Goal: Transaction & Acquisition: Purchase product/service

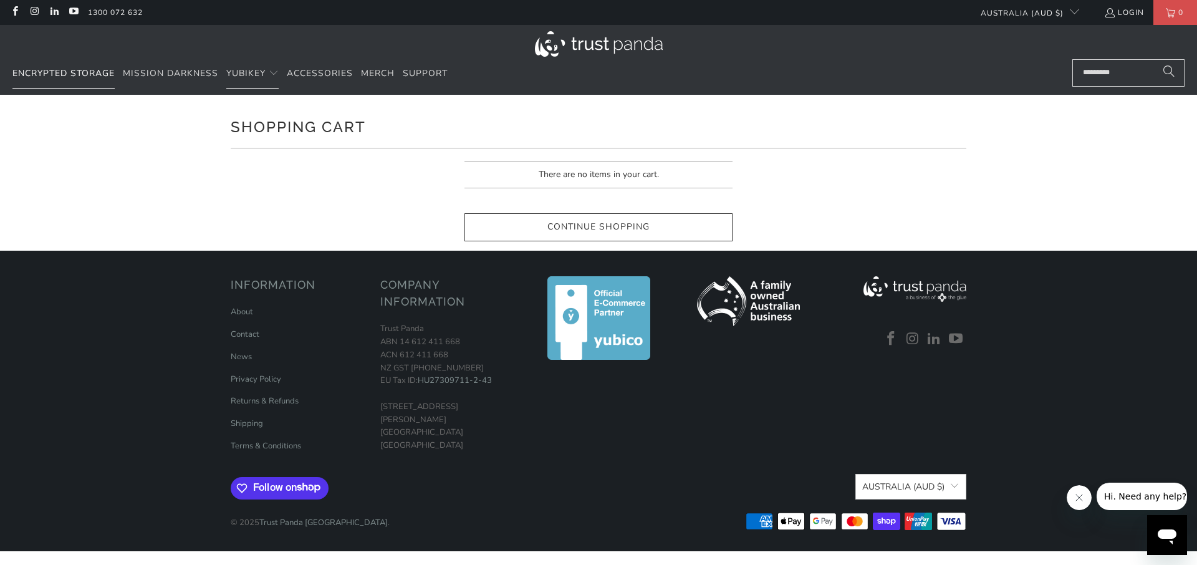
click at [100, 77] on span "Encrypted Storage" at bounding box center [63, 73] width 102 height 12
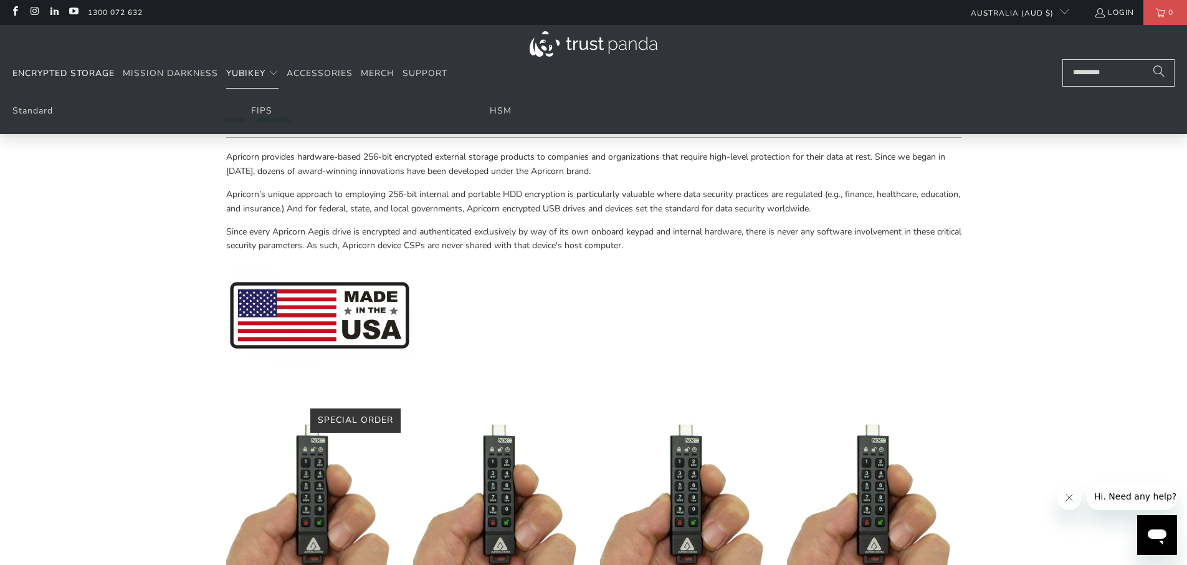
click at [242, 77] on span "YubiKey" at bounding box center [245, 73] width 39 height 12
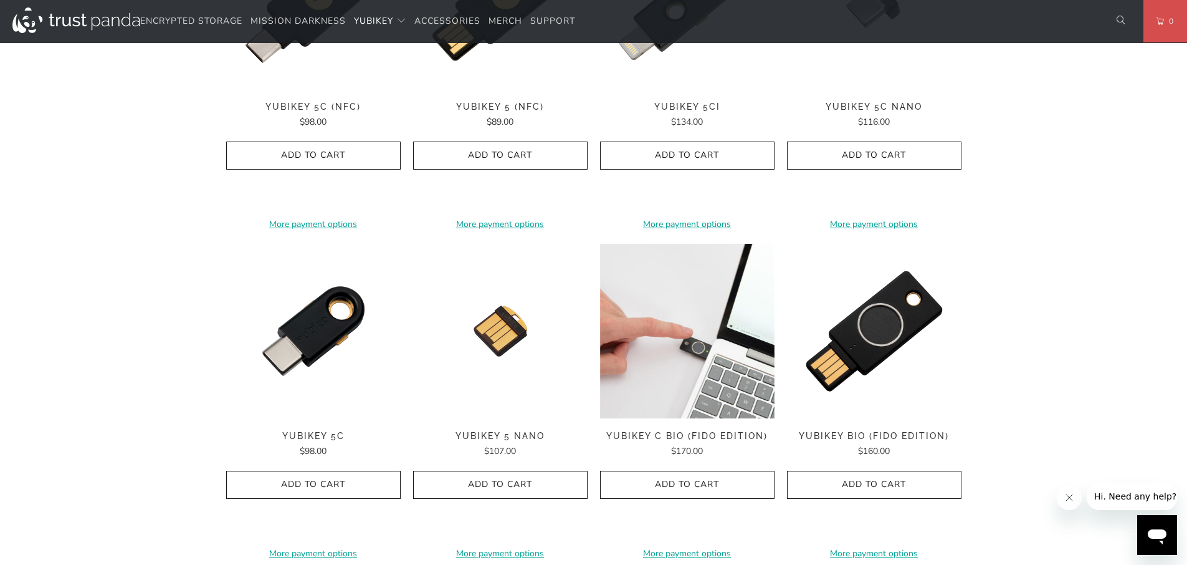
scroll to position [783, 0]
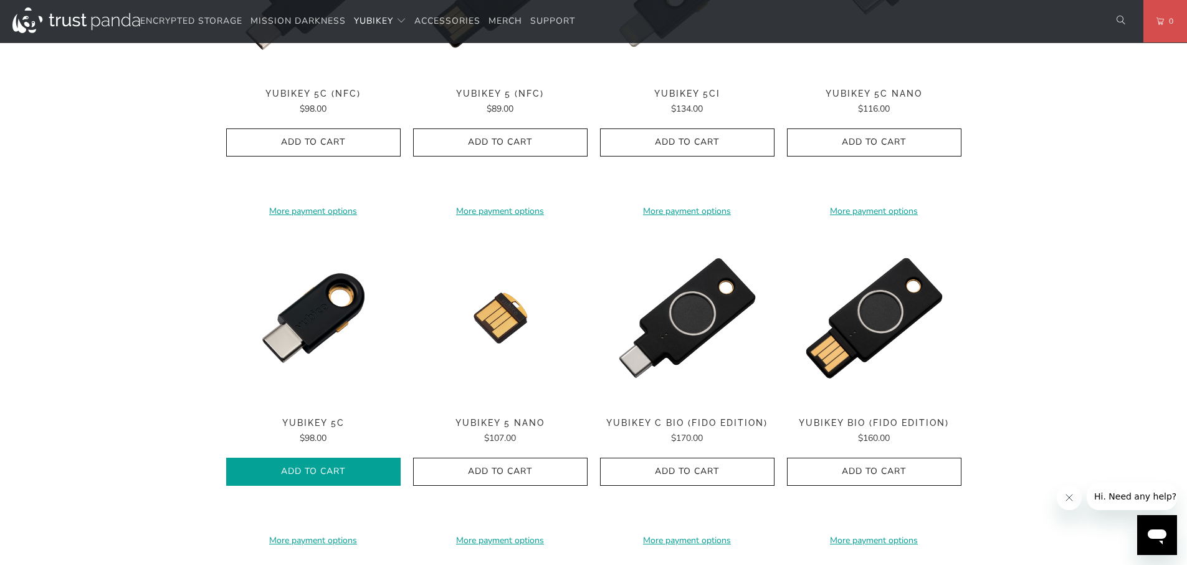
click at [302, 471] on span "Add to Cart" at bounding box center [313, 471] width 148 height 11
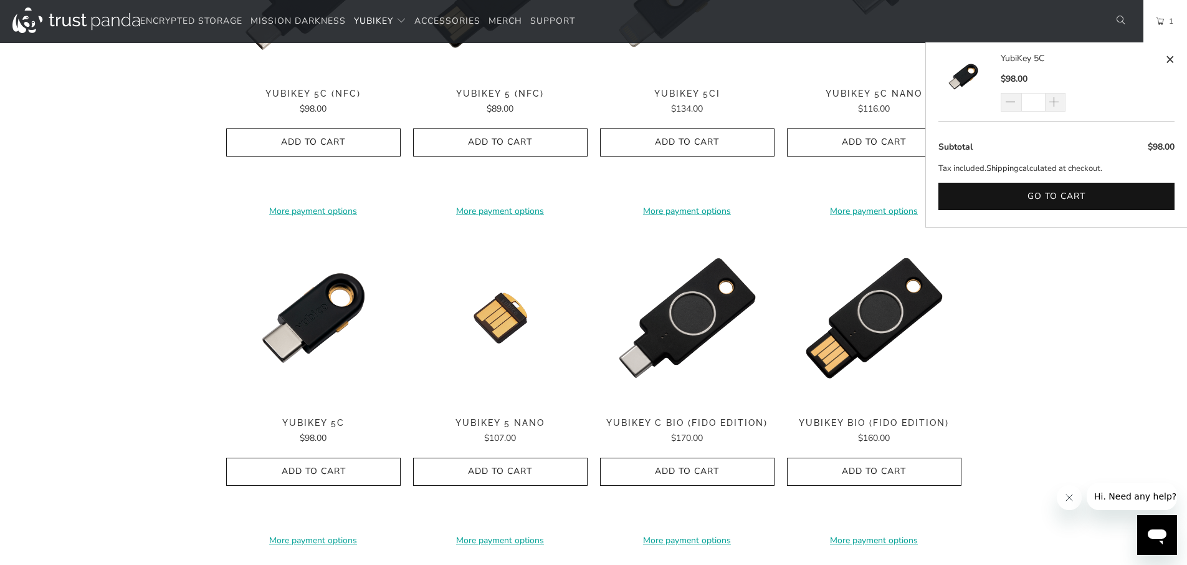
click at [314, 424] on span "YubiKey 5C" at bounding box center [313, 423] width 175 height 11
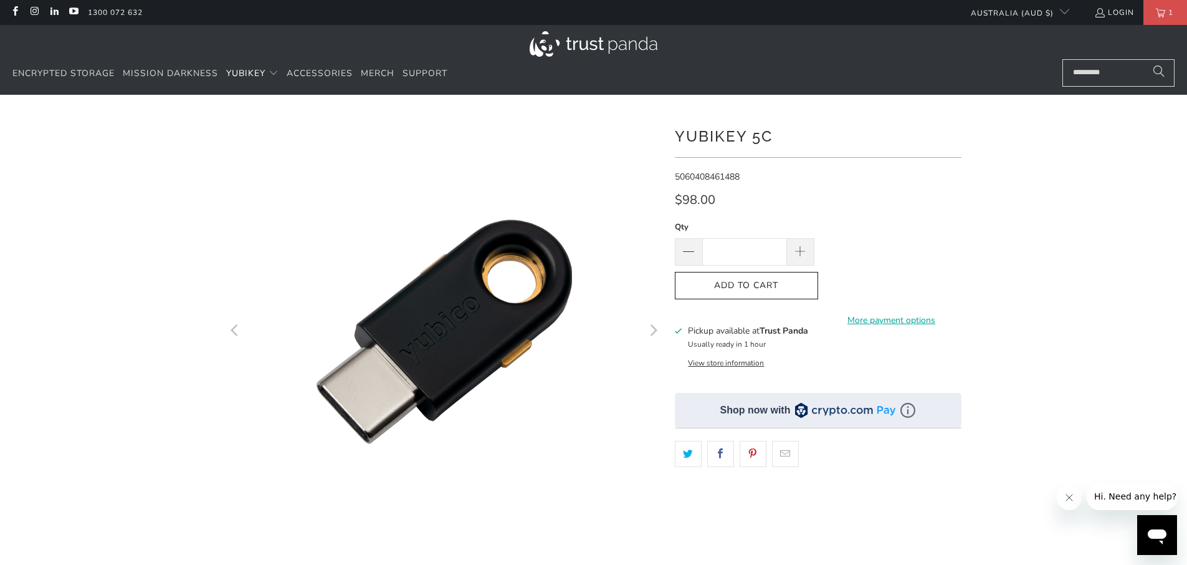
click at [749, 249] on input "*" at bounding box center [744, 251] width 85 height 27
type input "*"
type input "**"
click at [770, 277] on button "Add to Cart" at bounding box center [746, 286] width 143 height 28
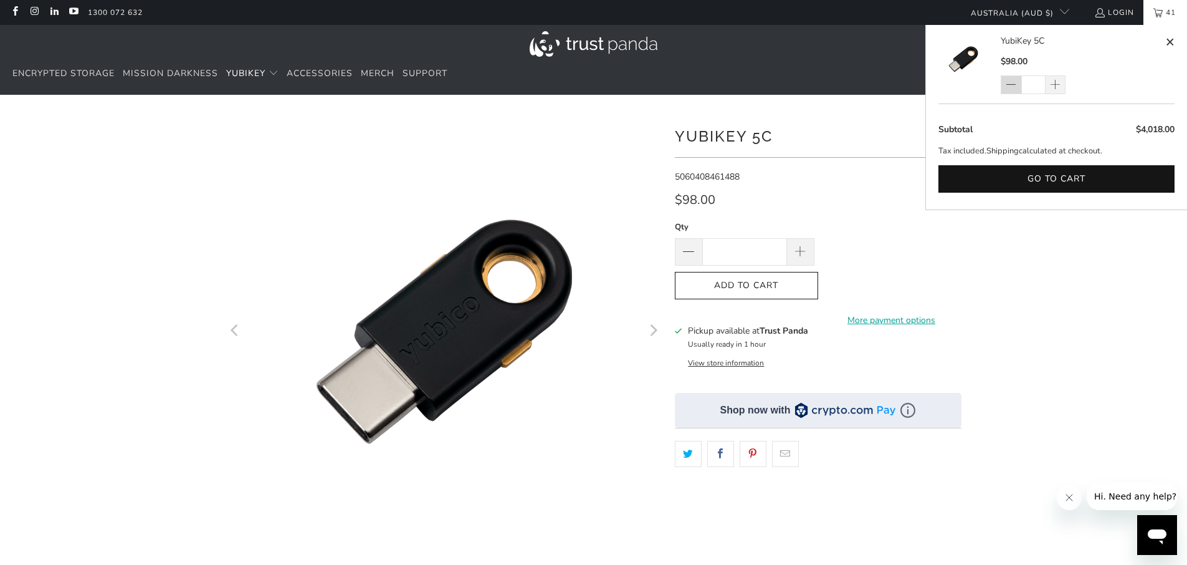
click at [1020, 81] on span at bounding box center [1011, 84] width 21 height 19
type input "**"
click at [1034, 176] on button "Go to cart" at bounding box center [1057, 179] width 236 height 28
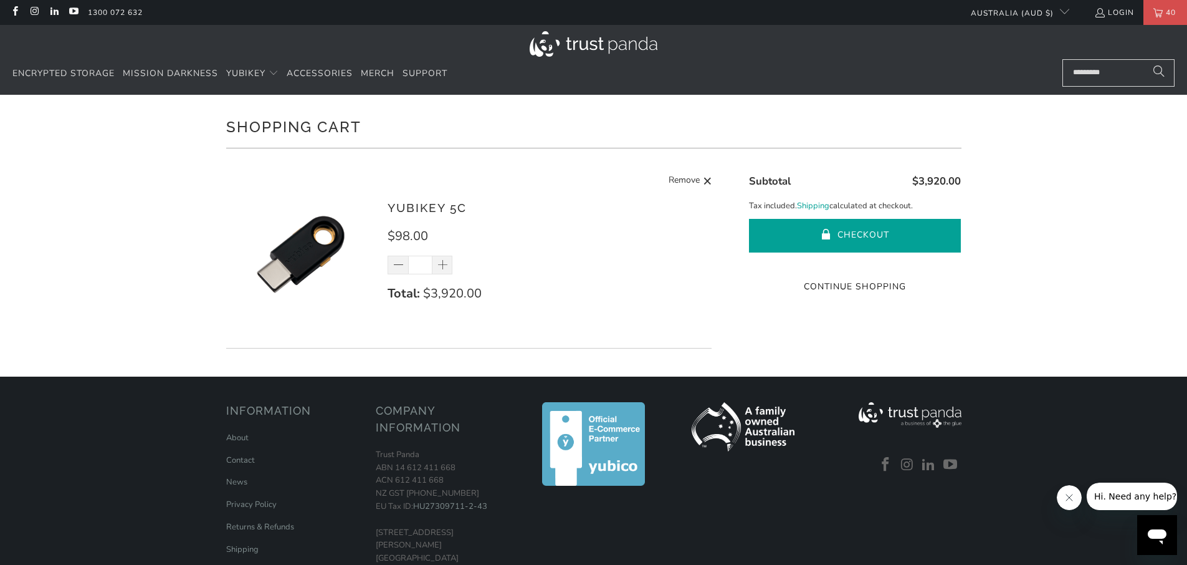
click at [846, 224] on button "Checkout" at bounding box center [855, 236] width 212 height 34
